Goal: Task Accomplishment & Management: Use online tool/utility

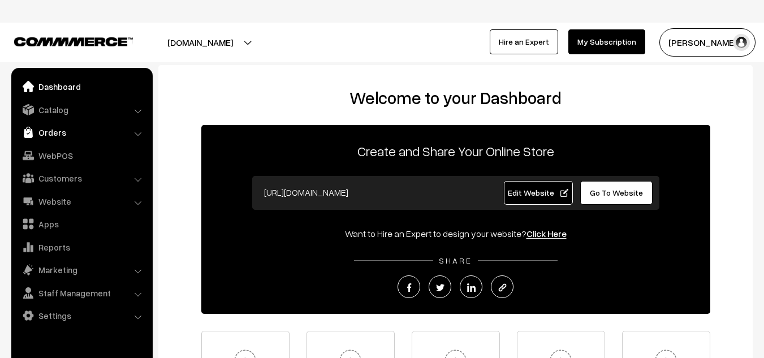
click at [117, 136] on link "Orders" at bounding box center [81, 132] width 135 height 20
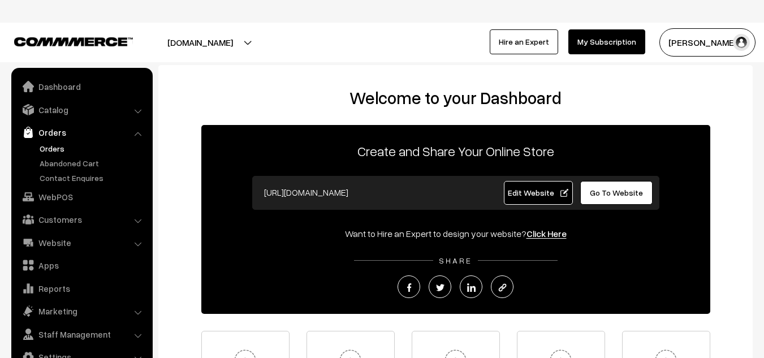
click at [63, 153] on link "Orders" at bounding box center [93, 149] width 112 height 12
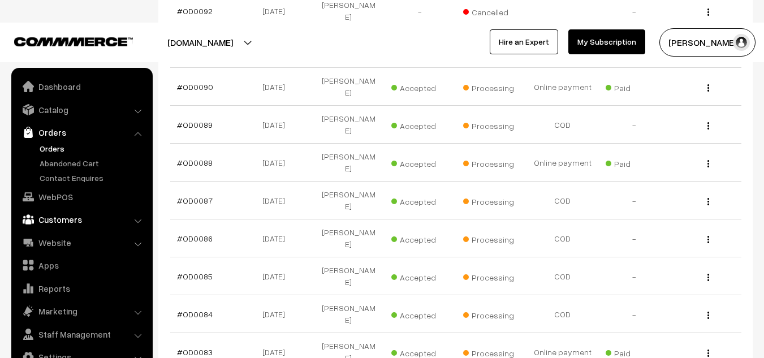
scroll to position [3, 0]
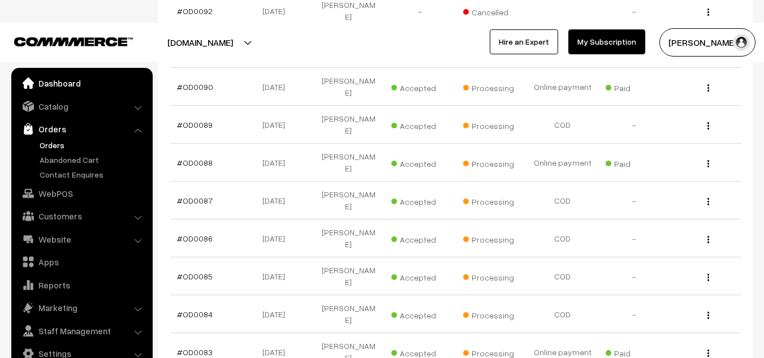
click at [74, 88] on link "Dashboard" at bounding box center [81, 83] width 135 height 20
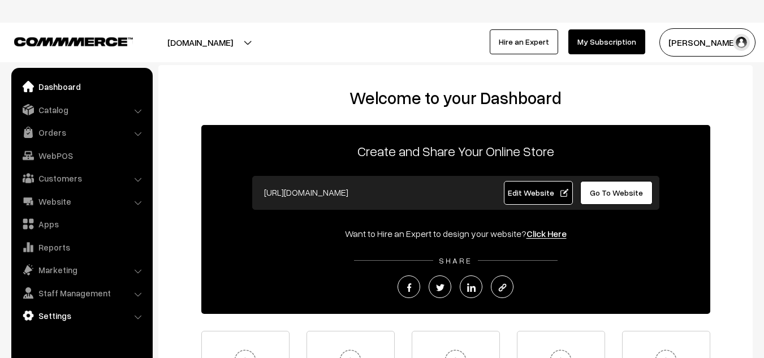
click at [102, 313] on link "Settings" at bounding box center [81, 316] width 135 height 20
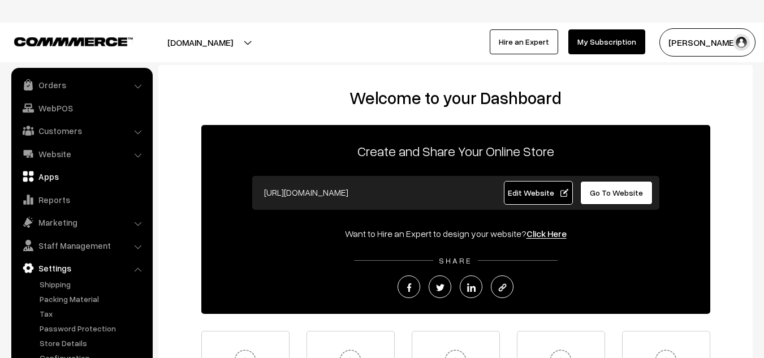
click at [55, 175] on link "Apps" at bounding box center [81, 176] width 135 height 20
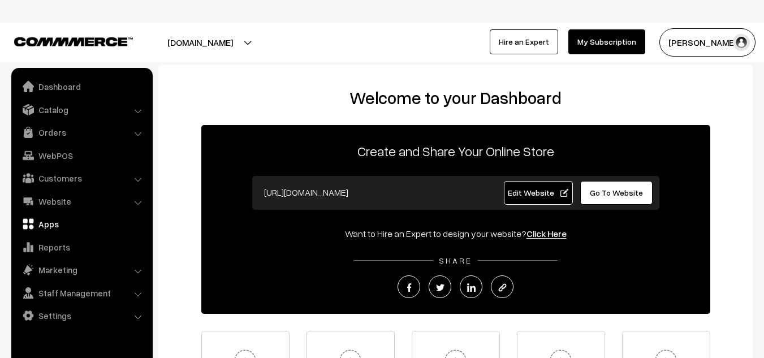
scroll to position [0, 0]
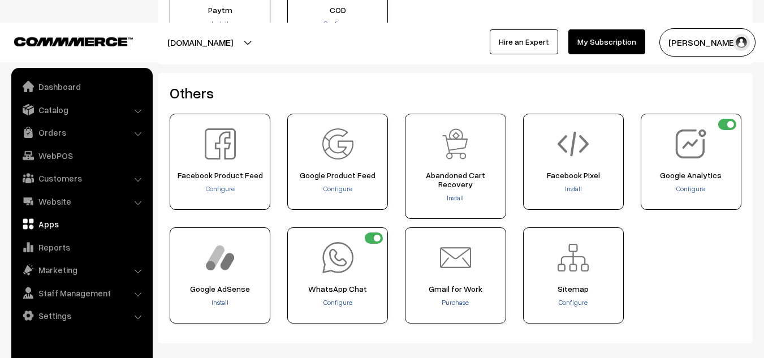
scroll to position [514, 0]
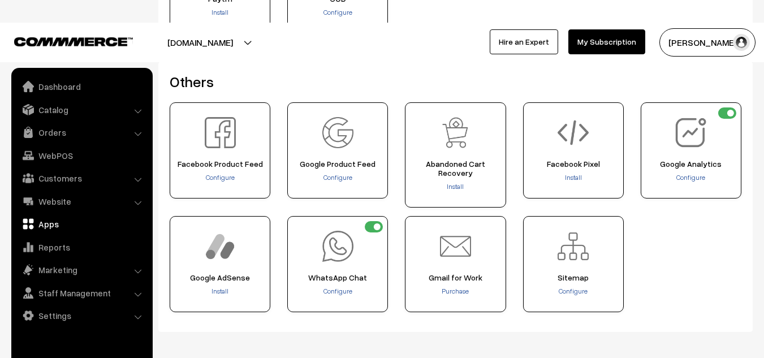
click at [579, 257] on div "Sitemap" at bounding box center [573, 264] width 101 height 96
click at [571, 287] on span "Configure" at bounding box center [573, 291] width 29 height 8
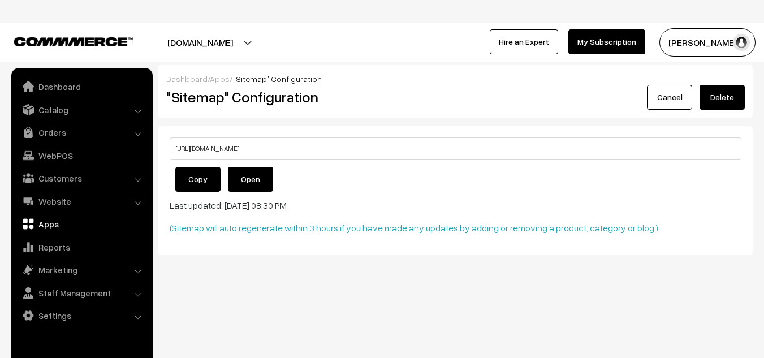
click at [196, 178] on button "Copy" at bounding box center [197, 179] width 45 height 25
